Goal: Task Accomplishment & Management: Complete application form

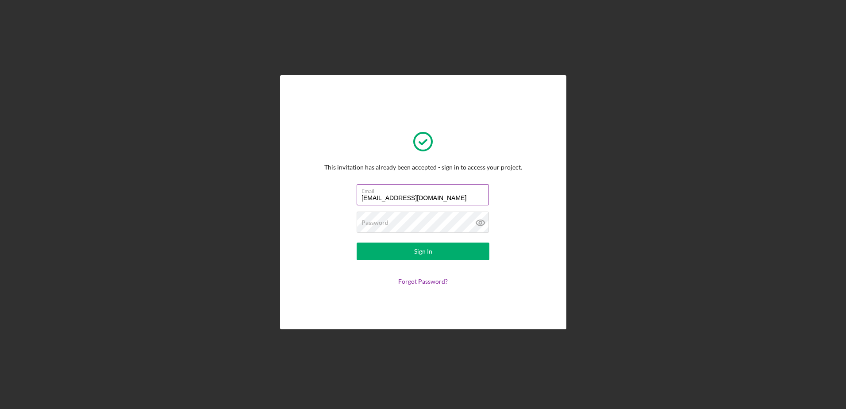
click at [459, 192] on label "Email" at bounding box center [424, 189] width 127 height 10
click at [459, 192] on input "[EMAIL_ADDRESS][DOMAIN_NAME]" at bounding box center [422, 194] width 132 height 21
drag, startPoint x: 459, startPoint y: 196, endPoint x: 383, endPoint y: 197, distance: 76.1
click at [383, 197] on input "[EMAIL_ADDRESS][DOMAIN_NAME]" at bounding box center [422, 194] width 132 height 21
type input "[EMAIL_ADDRESS][DOMAIN_NAME]"
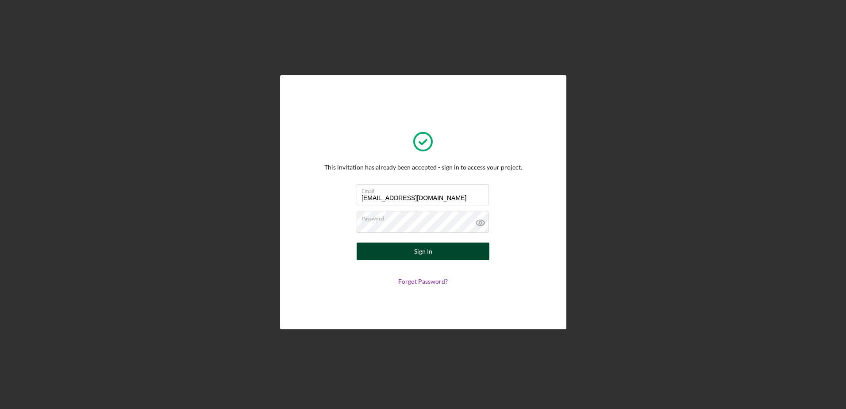
click at [420, 248] on div "Sign In" at bounding box center [423, 251] width 18 height 18
